Goal: Navigation & Orientation: Find specific page/section

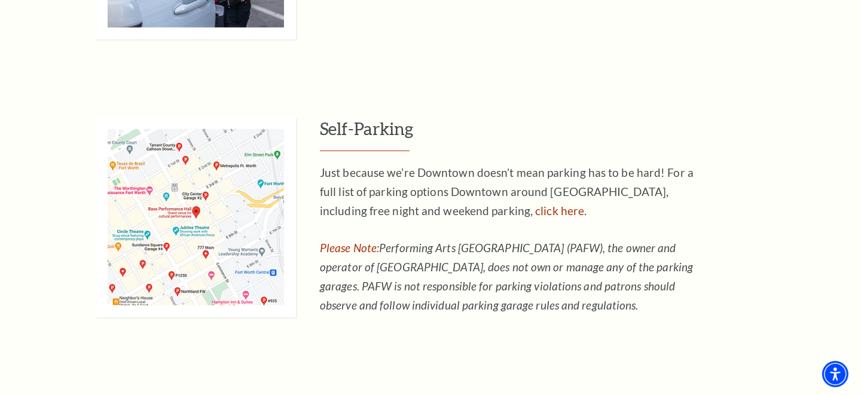
scroll to position [777, 0]
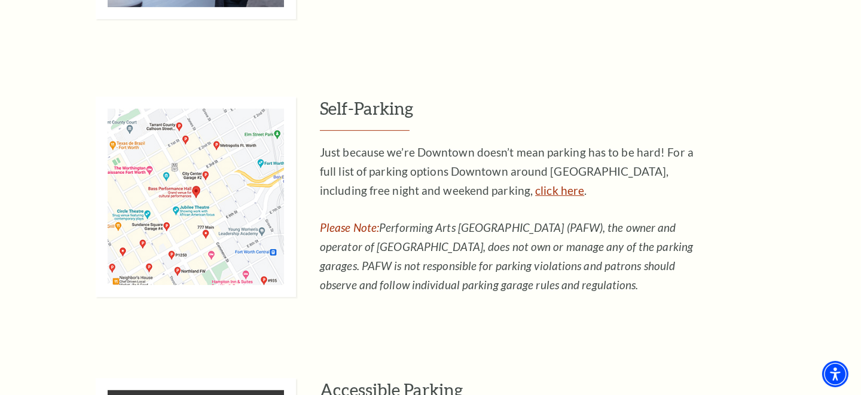
click at [535, 193] on link "click here" at bounding box center [559, 191] width 49 height 14
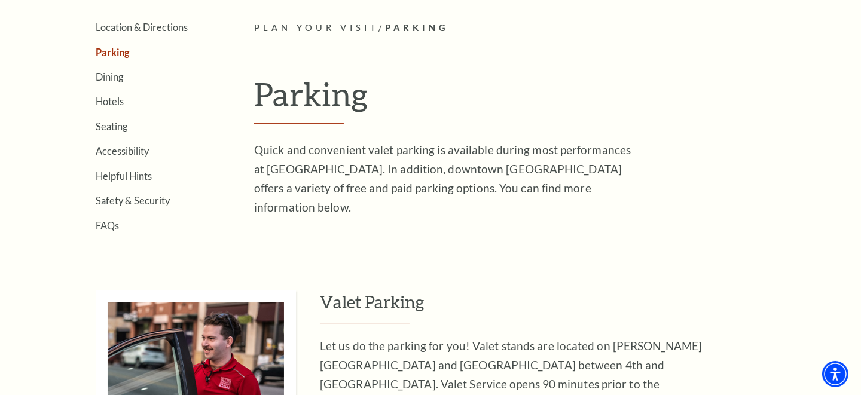
scroll to position [297, 0]
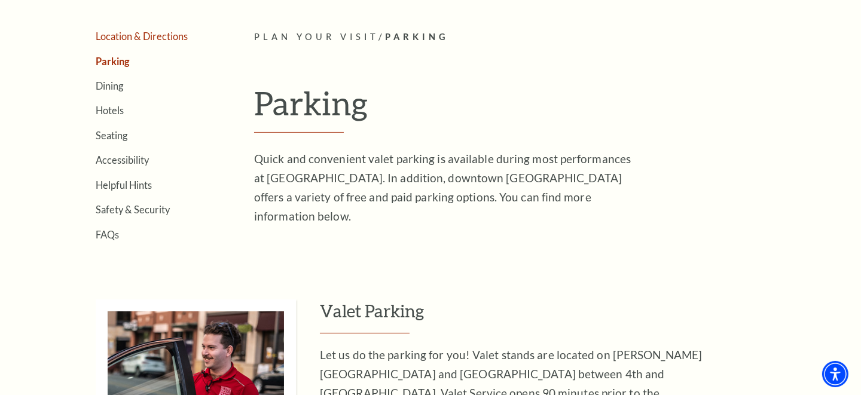
click at [123, 37] on link "Location & Directions" at bounding box center [142, 35] width 92 height 11
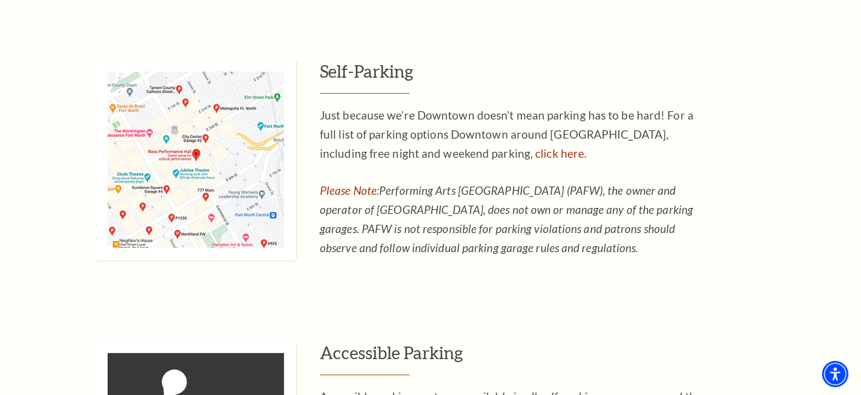
scroll to position [835, 0]
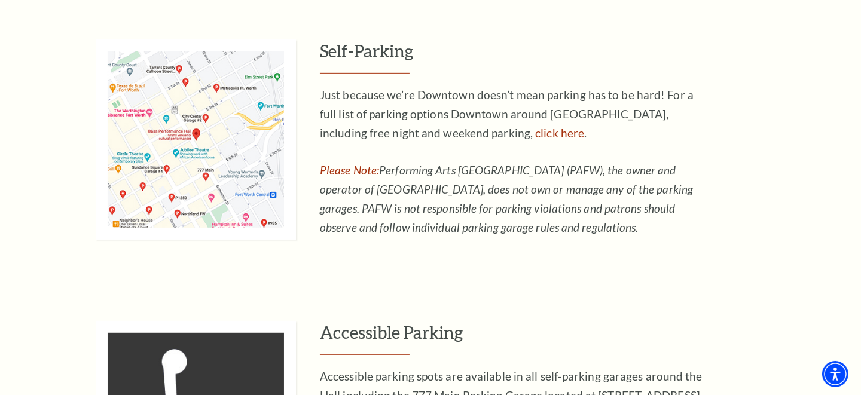
click at [194, 133] on img at bounding box center [196, 139] width 200 height 200
click at [535, 136] on link "click here" at bounding box center [559, 133] width 49 height 14
click at [193, 131] on img at bounding box center [196, 139] width 200 height 200
click at [170, 132] on img at bounding box center [196, 139] width 200 height 200
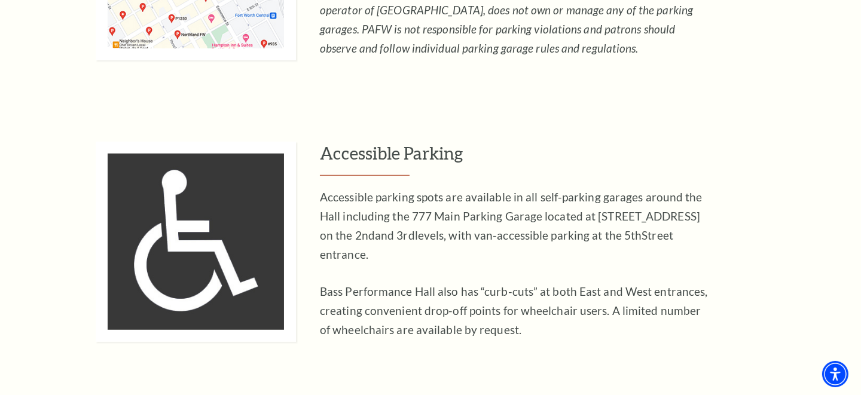
scroll to position [775, 0]
